Goal: Find specific page/section: Find specific page/section

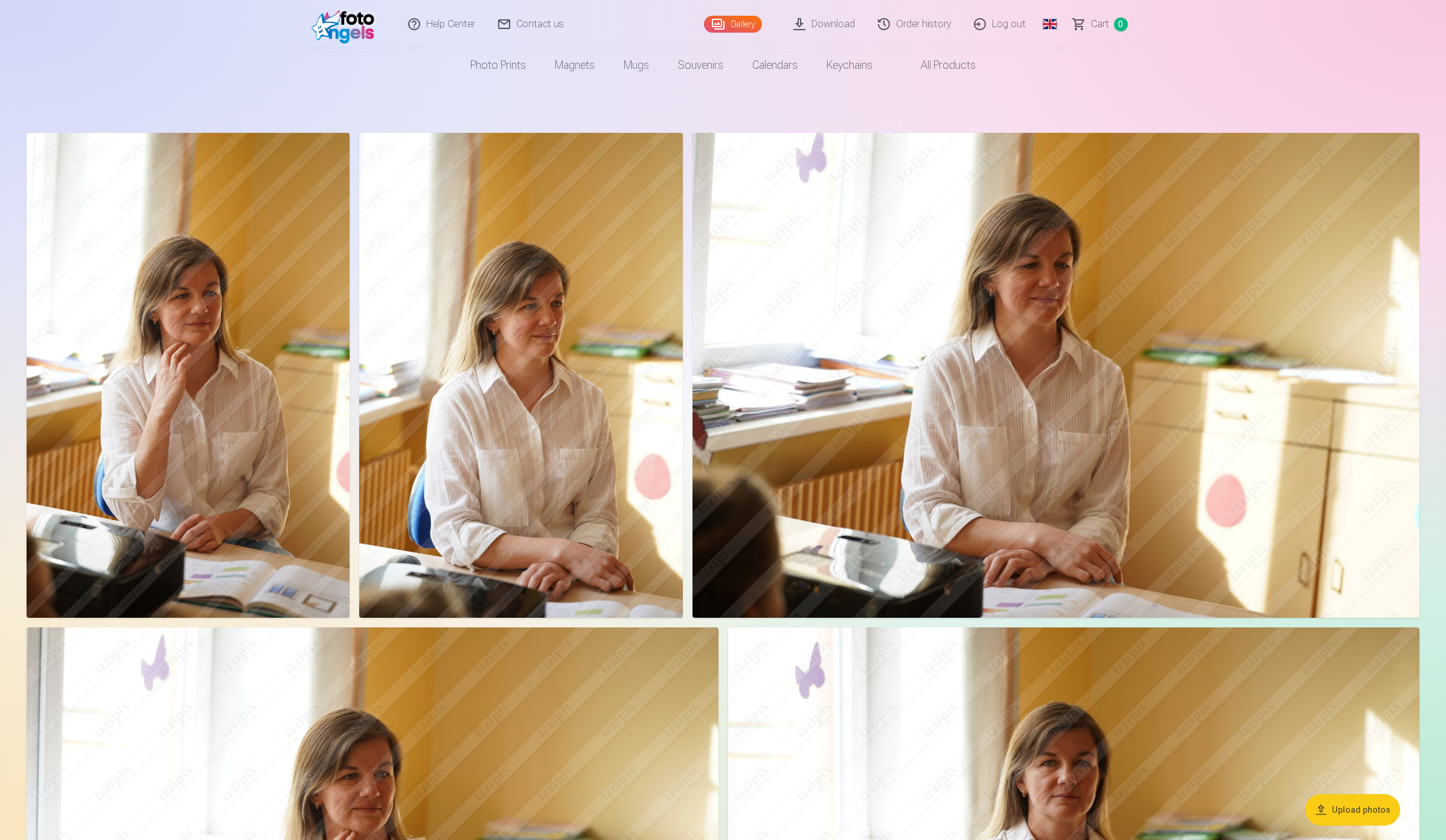
click at [931, 18] on link "Order history" at bounding box center [915, 24] width 96 height 48
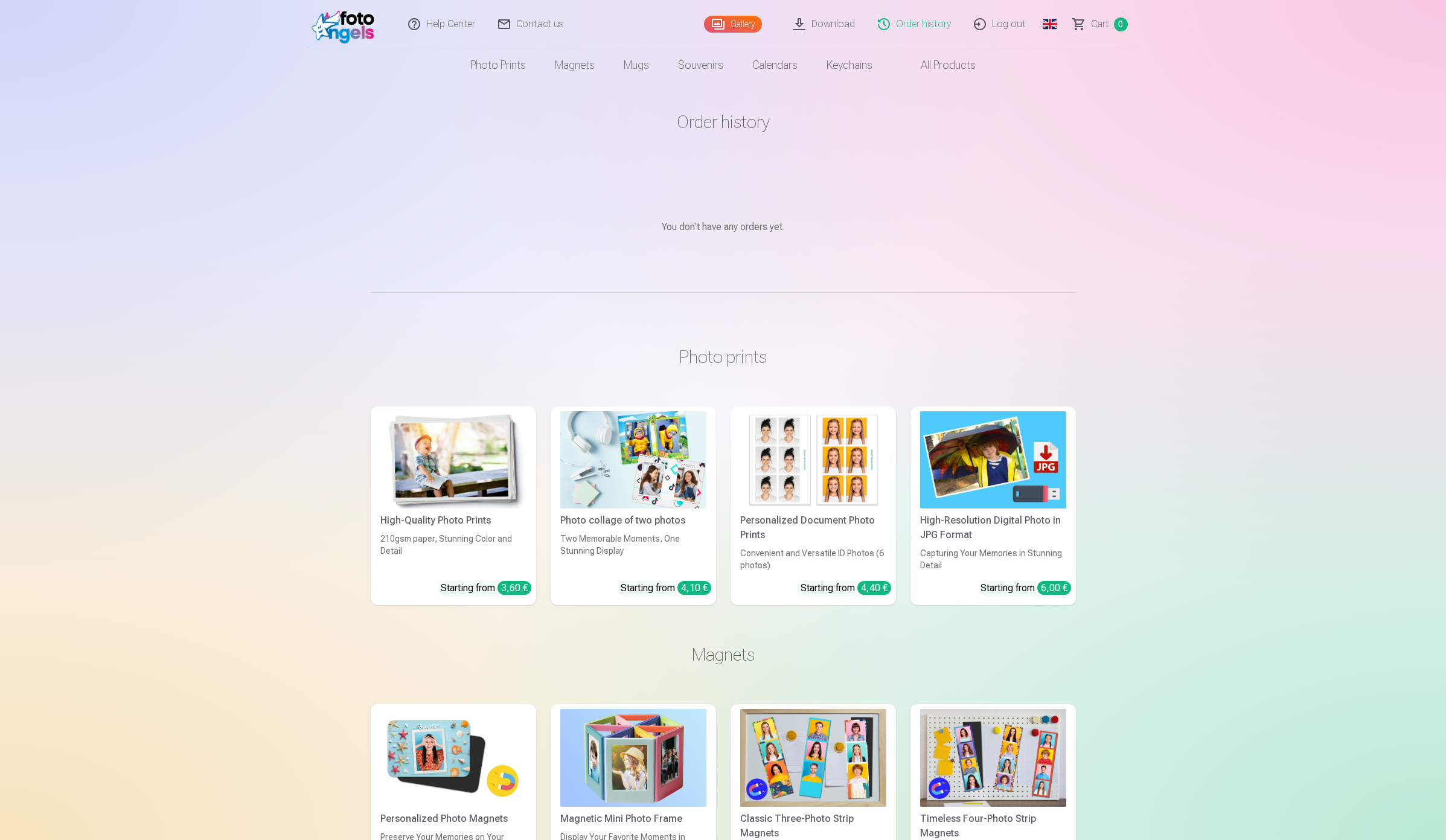
click at [826, 25] on link "Download" at bounding box center [824, 24] width 84 height 48
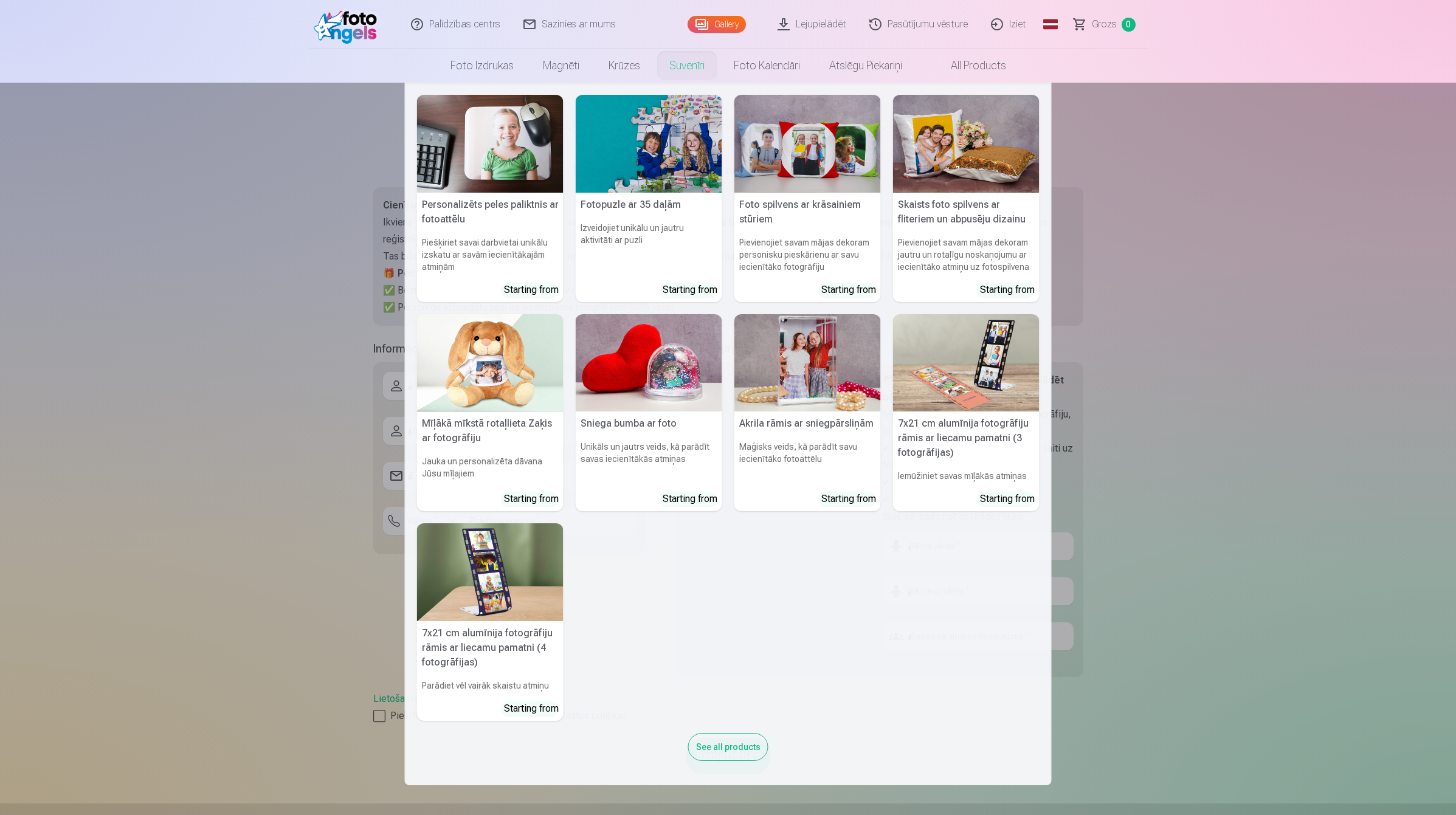
click at [1318, 274] on nav "Personalizēts peles paliktnis ar fotoattēlu Piešķiriet savai darbvietai unikālu…" at bounding box center [728, 434] width 1456 height 703
